Goal: Information Seeking & Learning: Learn about a topic

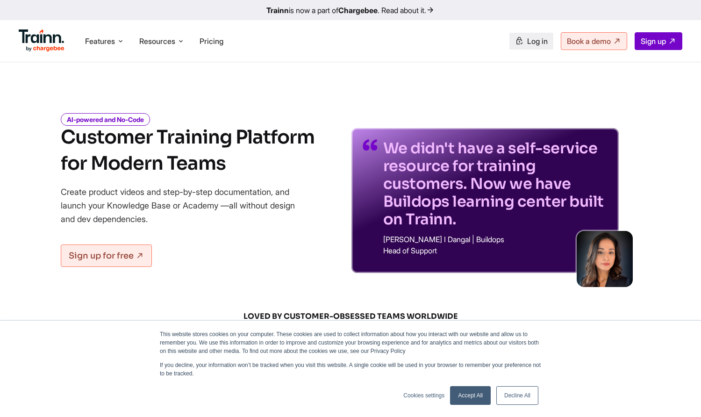
click at [527, 44] on span "Log in" at bounding box center [537, 40] width 21 height 9
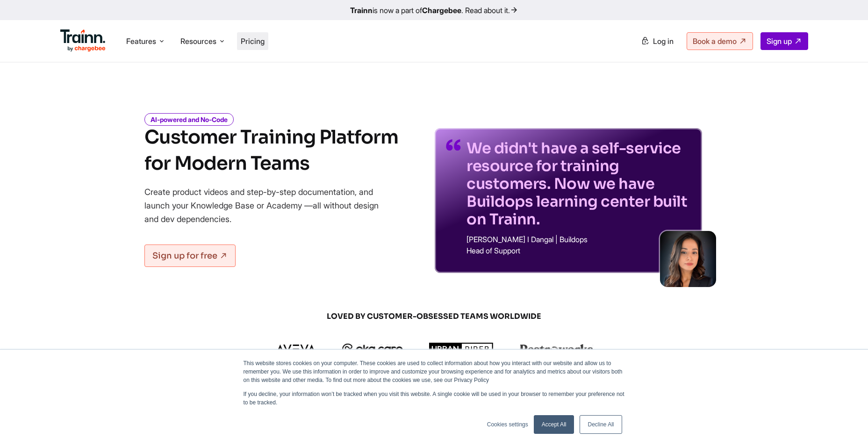
click at [242, 35] on li "Pricing" at bounding box center [252, 41] width 31 height 18
click at [259, 43] on span "Pricing" at bounding box center [253, 40] width 24 height 9
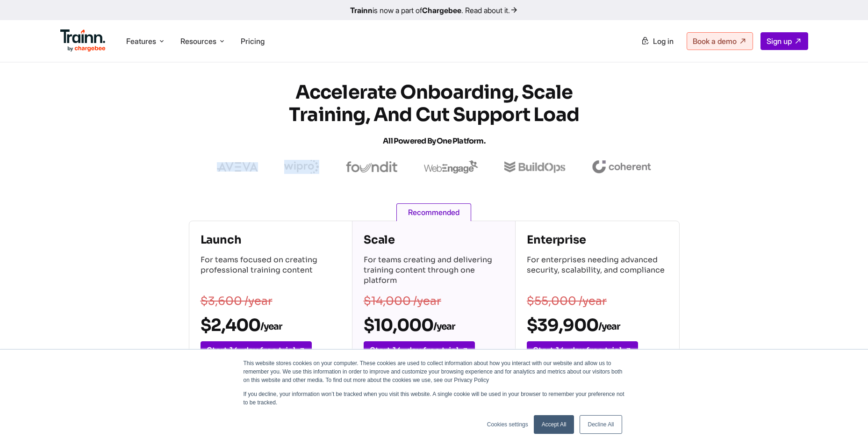
drag, startPoint x: 330, startPoint y: 170, endPoint x: 292, endPoint y: 166, distance: 38.0
click at [292, 166] on div at bounding box center [434, 167] width 449 height 14
drag, startPoint x: 292, startPoint y: 166, endPoint x: 303, endPoint y: 186, distance: 22.4
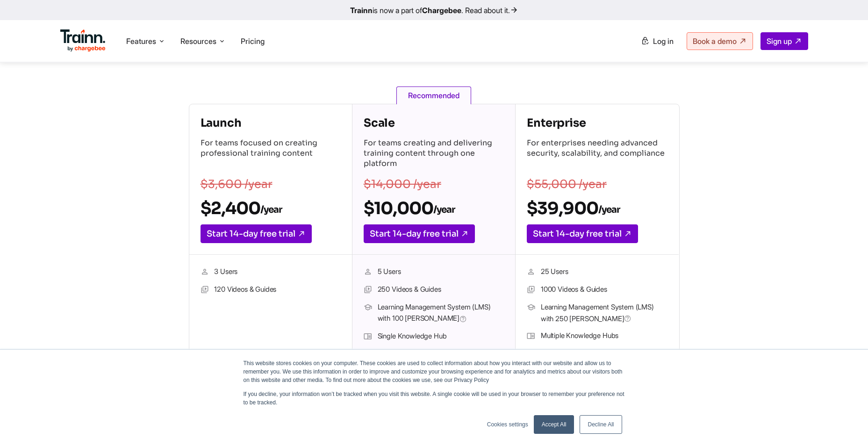
scroll to position [140, 0]
